Goal: Task Accomplishment & Management: Manage account settings

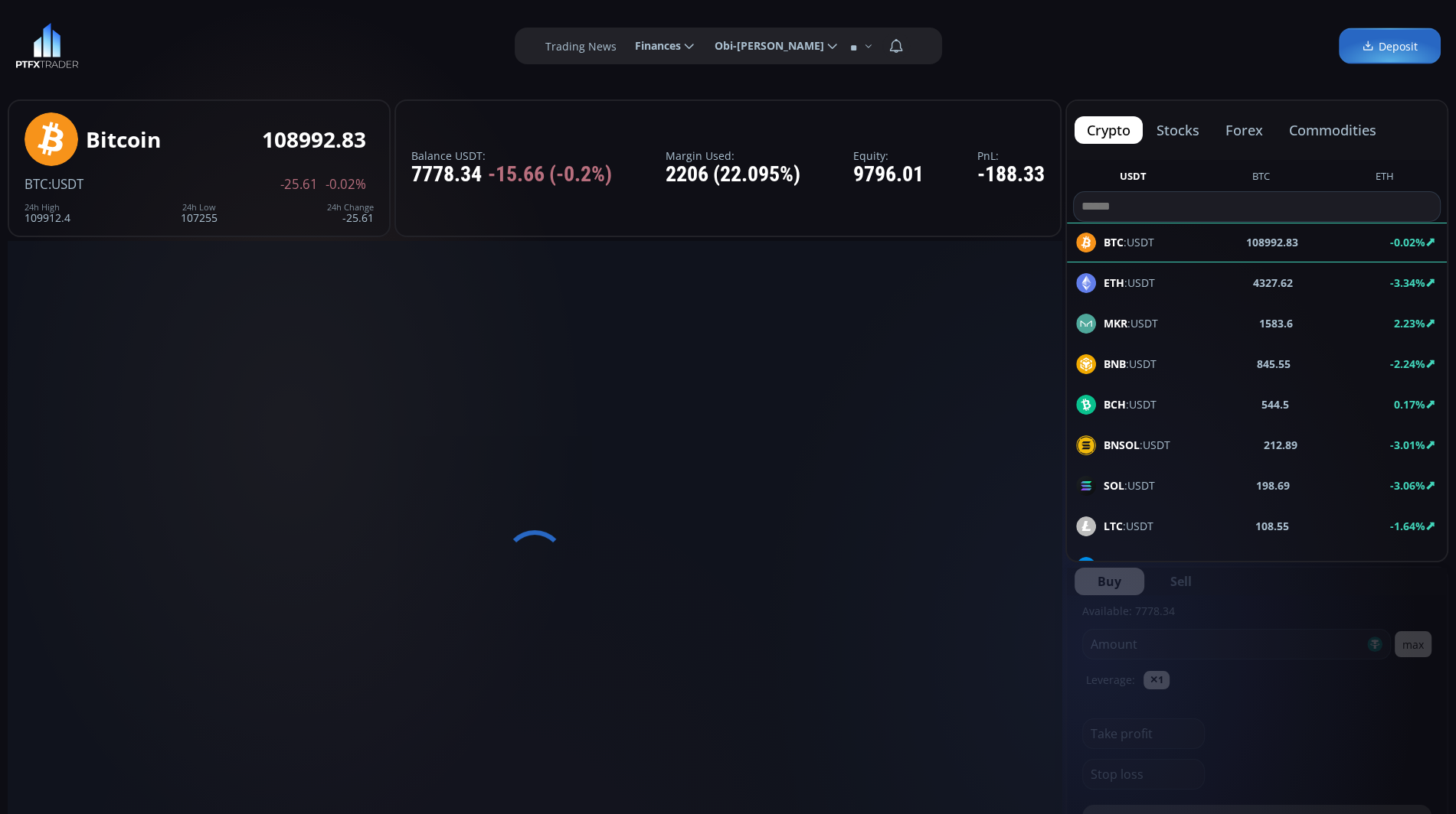
type input "********"
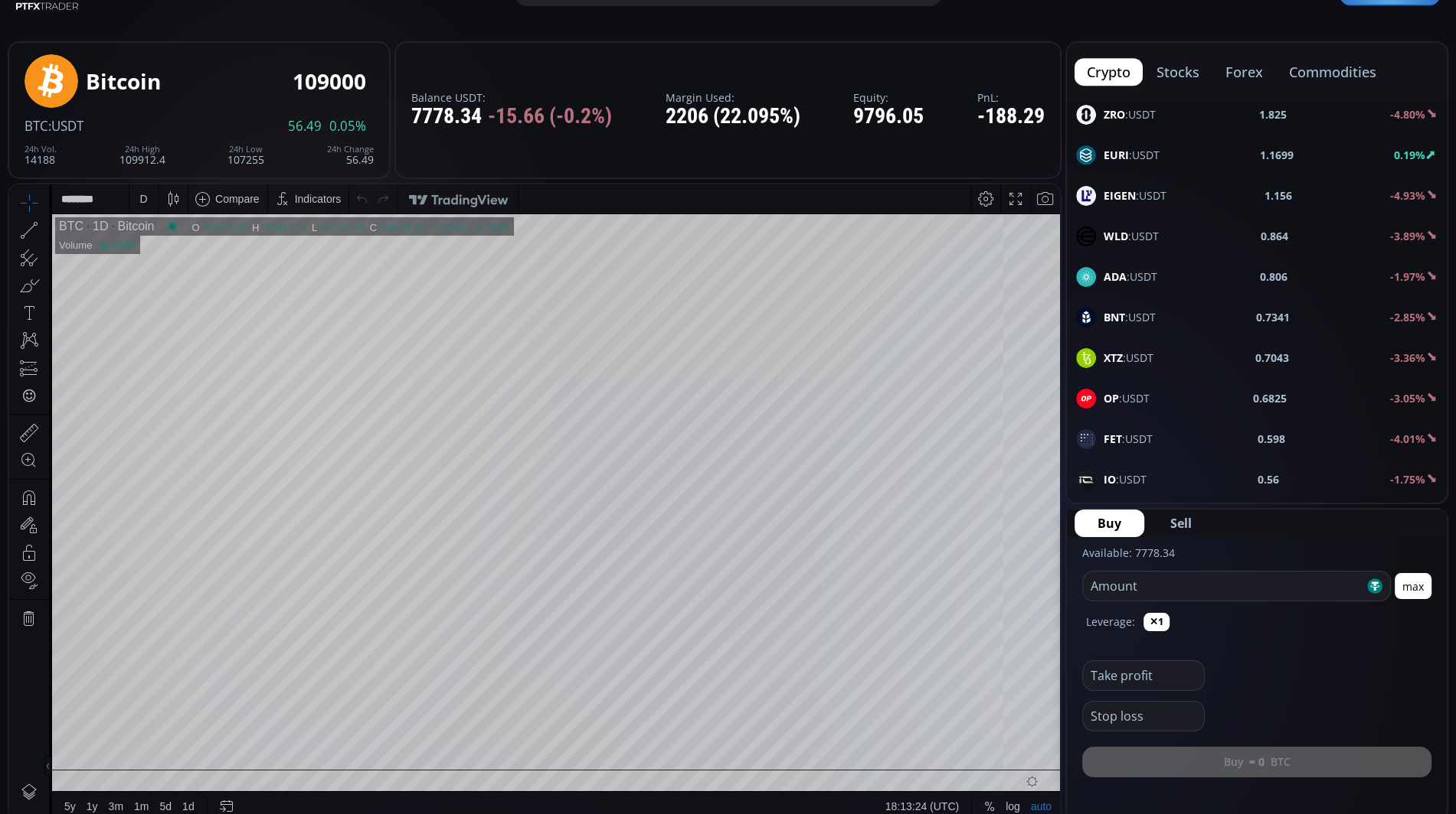
scroll to position [55, 0]
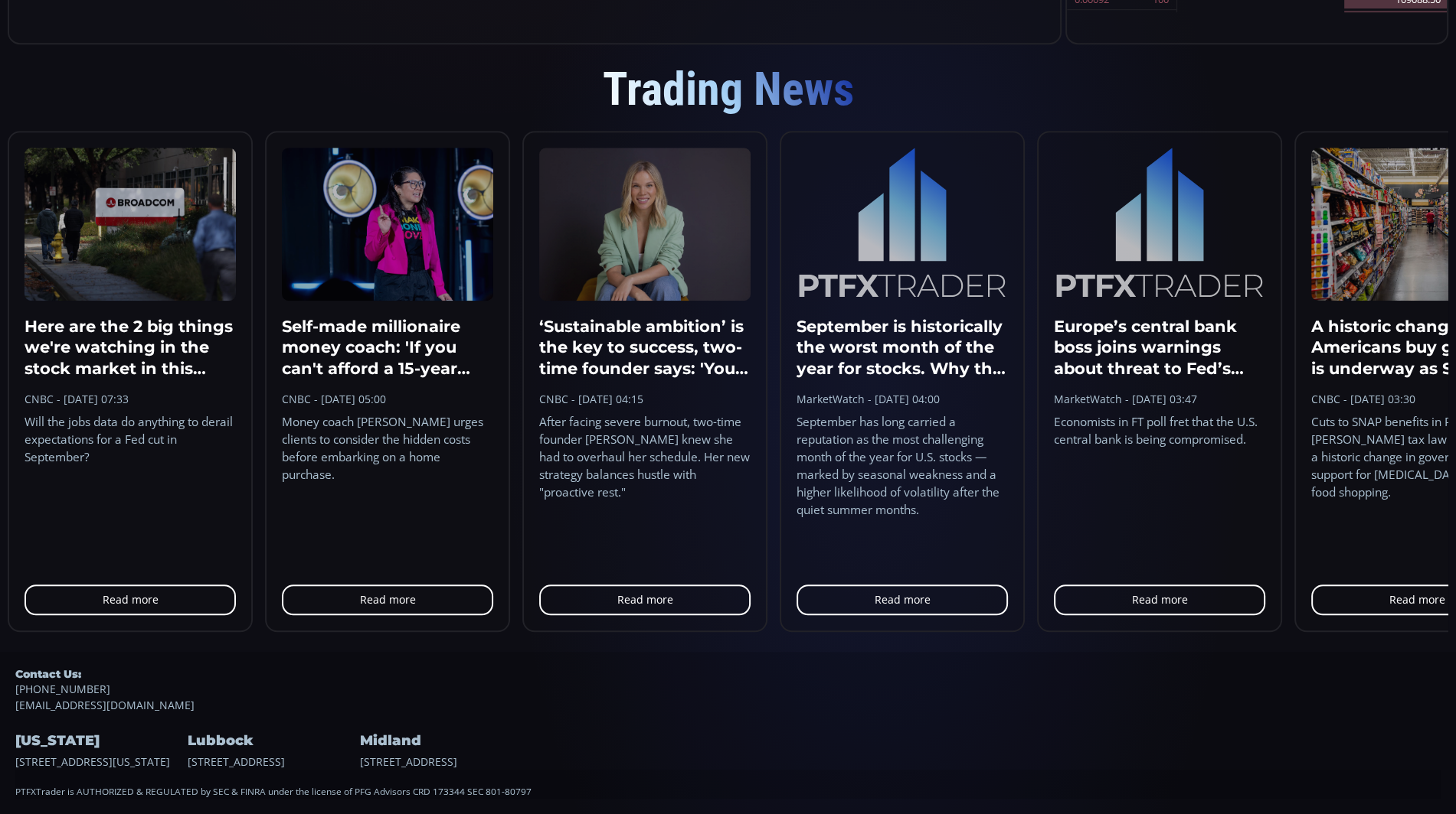
scroll to position [1360, 0]
